Goal: Information Seeking & Learning: Learn about a topic

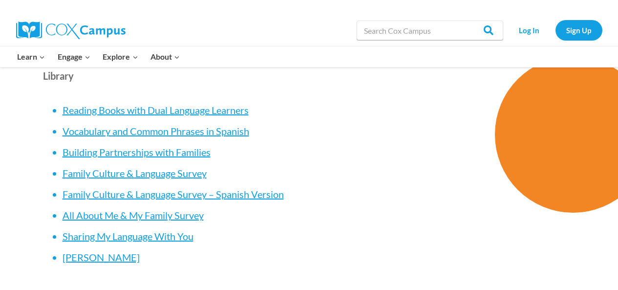
scroll to position [2757, 0]
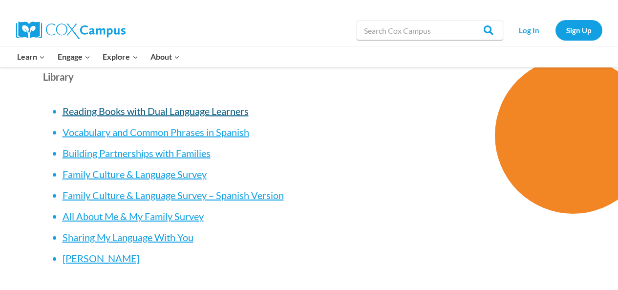
click at [171, 105] on span "Reading Books with Dual Language Learners" at bounding box center [156, 111] width 186 height 12
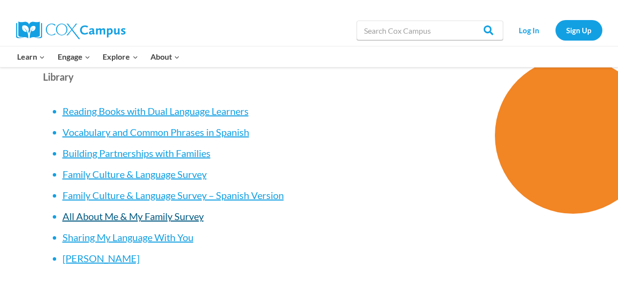
click at [128, 210] on span "All About Me & My Family Survey" at bounding box center [133, 216] width 141 height 12
